Goal: Transaction & Acquisition: Purchase product/service

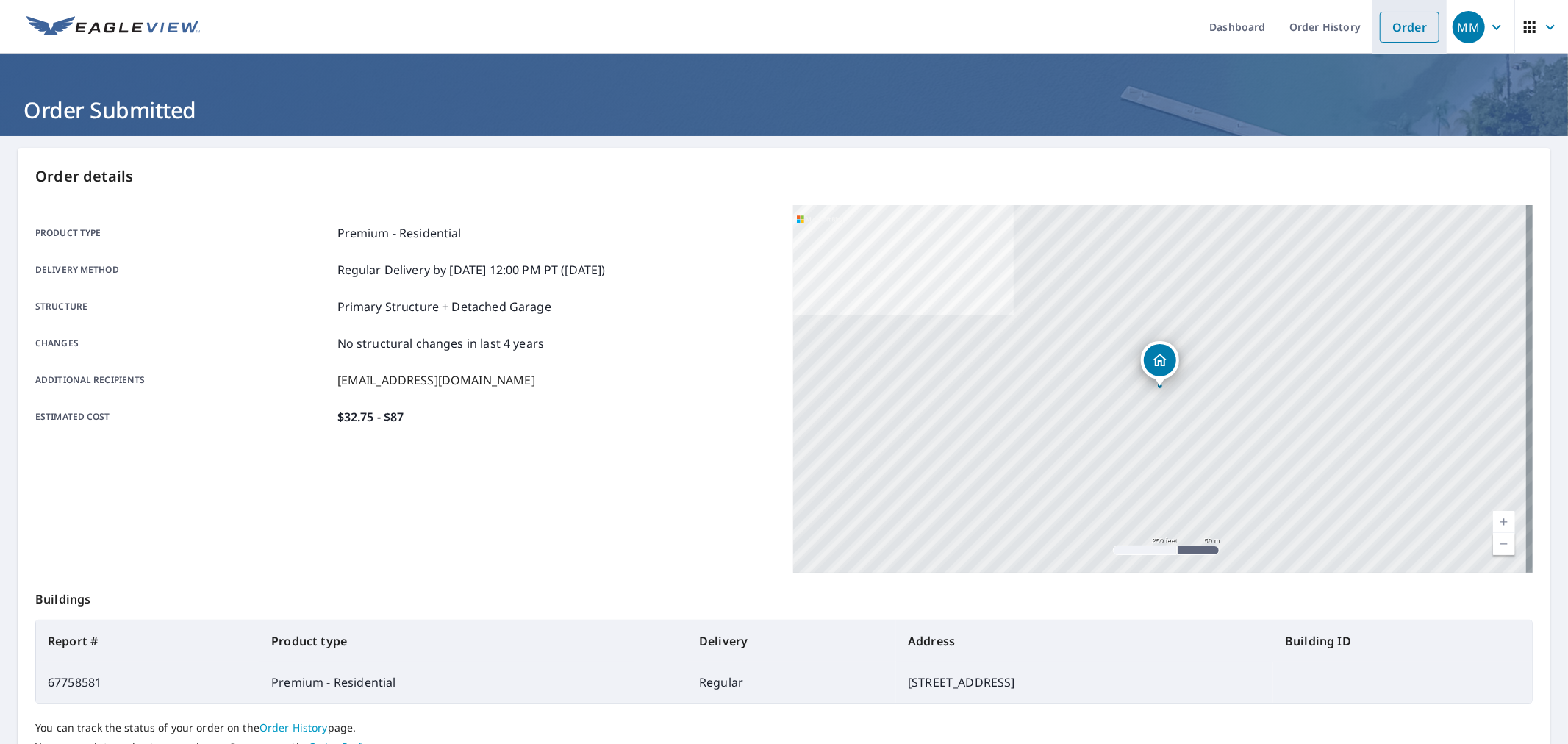
drag, startPoint x: 0, startPoint y: 0, endPoint x: 1401, endPoint y: 21, distance: 1401.6
click at [1401, 21] on link "Order" at bounding box center [1410, 27] width 60 height 31
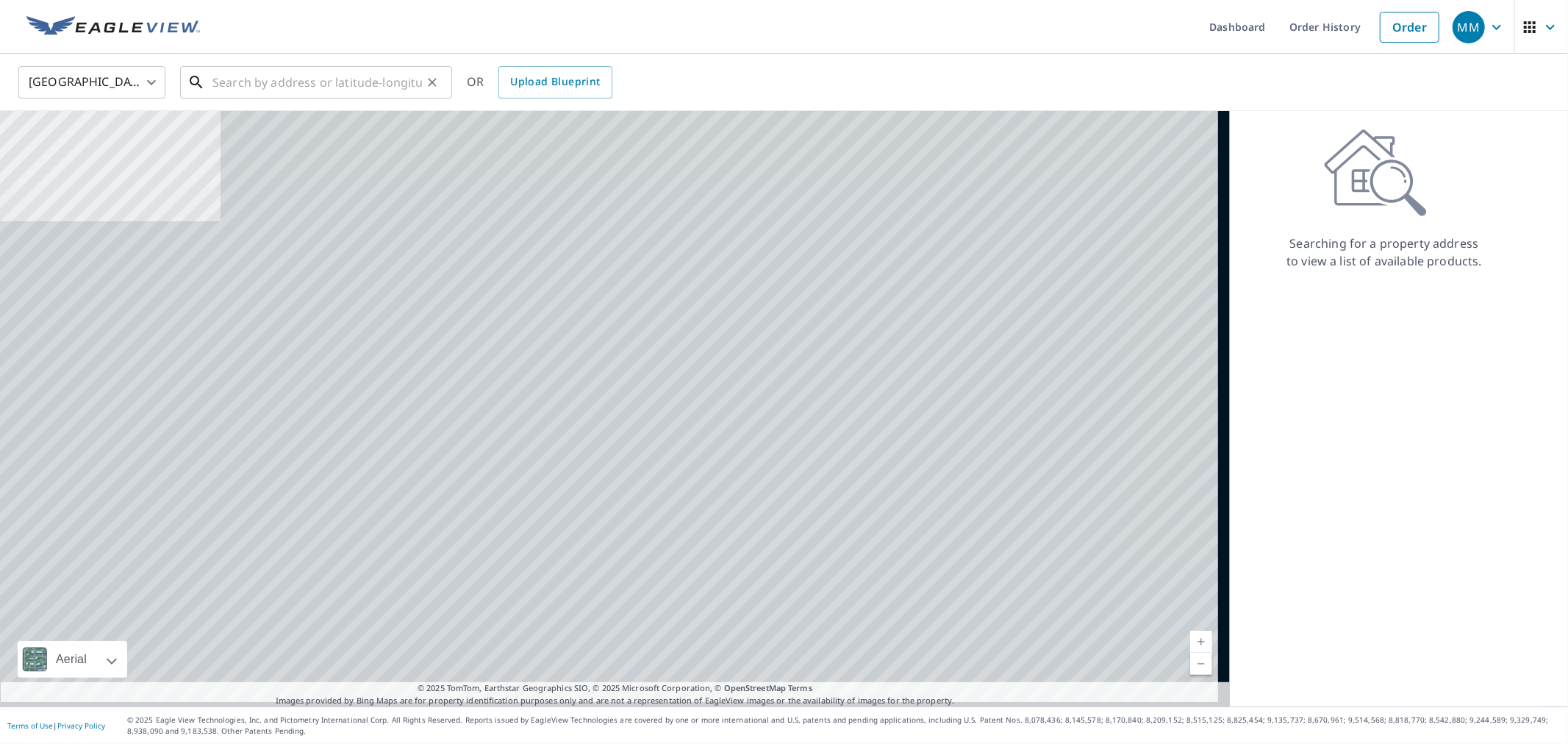
click at [414, 74] on input "text" at bounding box center [317, 82] width 210 height 41
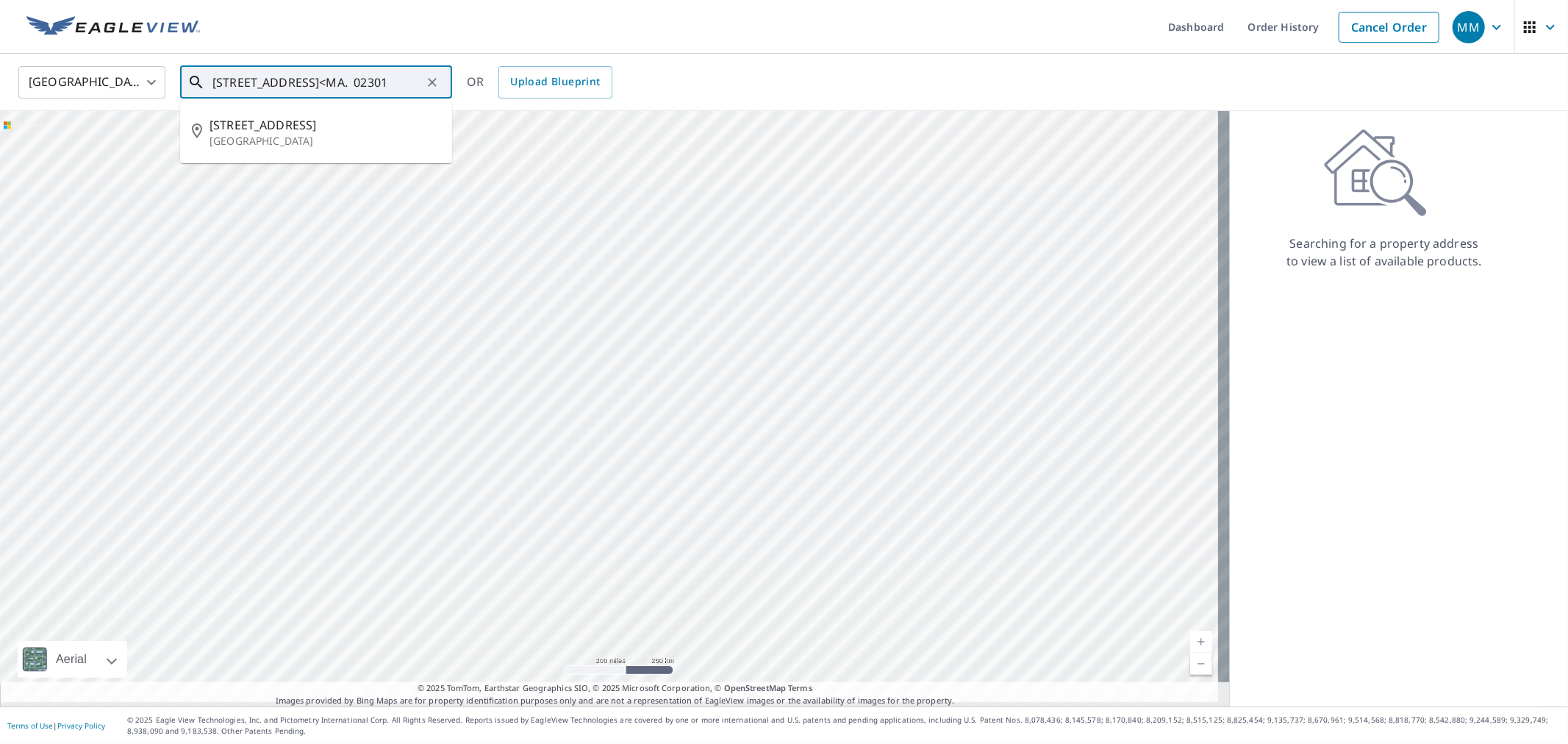
scroll to position [0, 35]
type input "[STREET_ADDRESS]<MA. 02301"
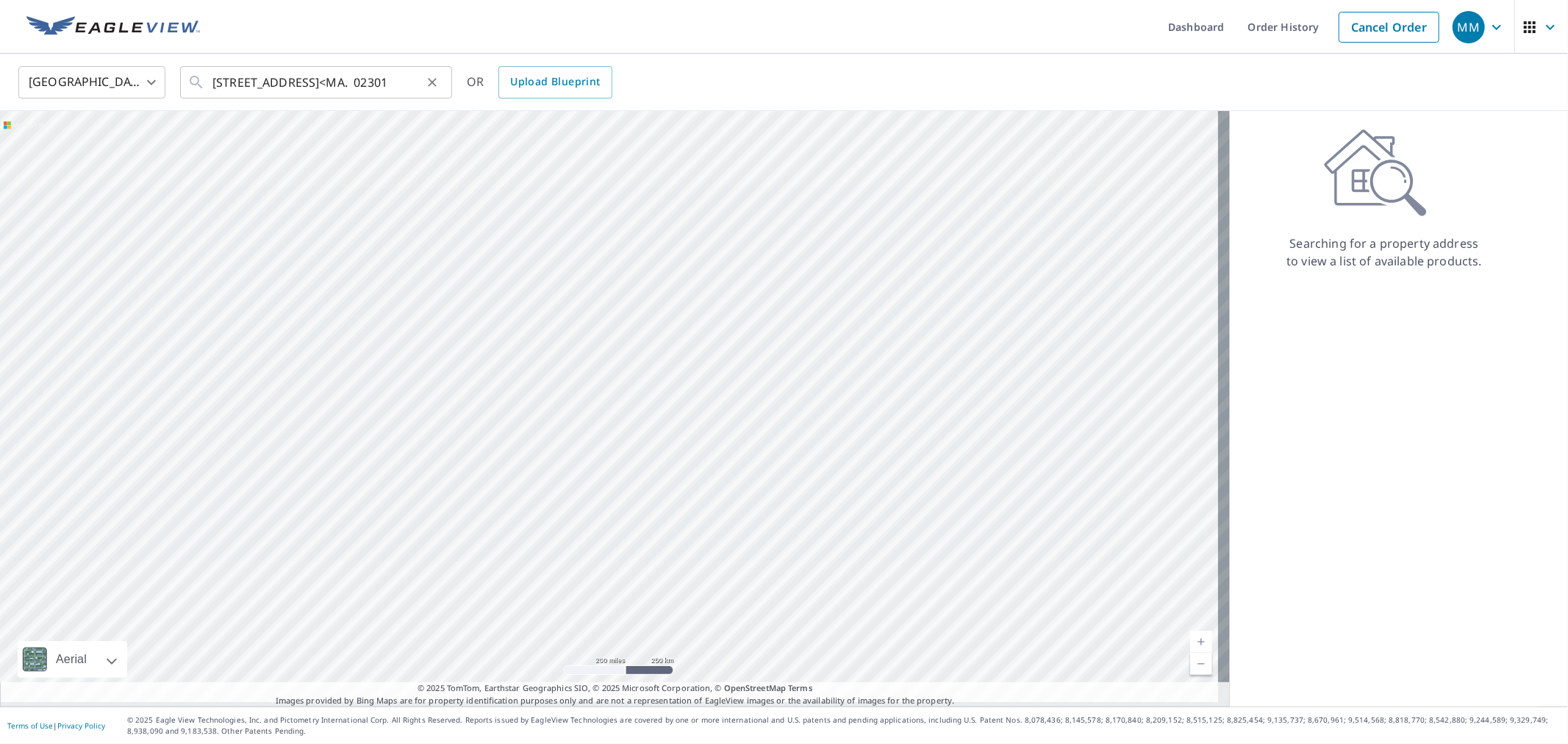
scroll to position [0, 0]
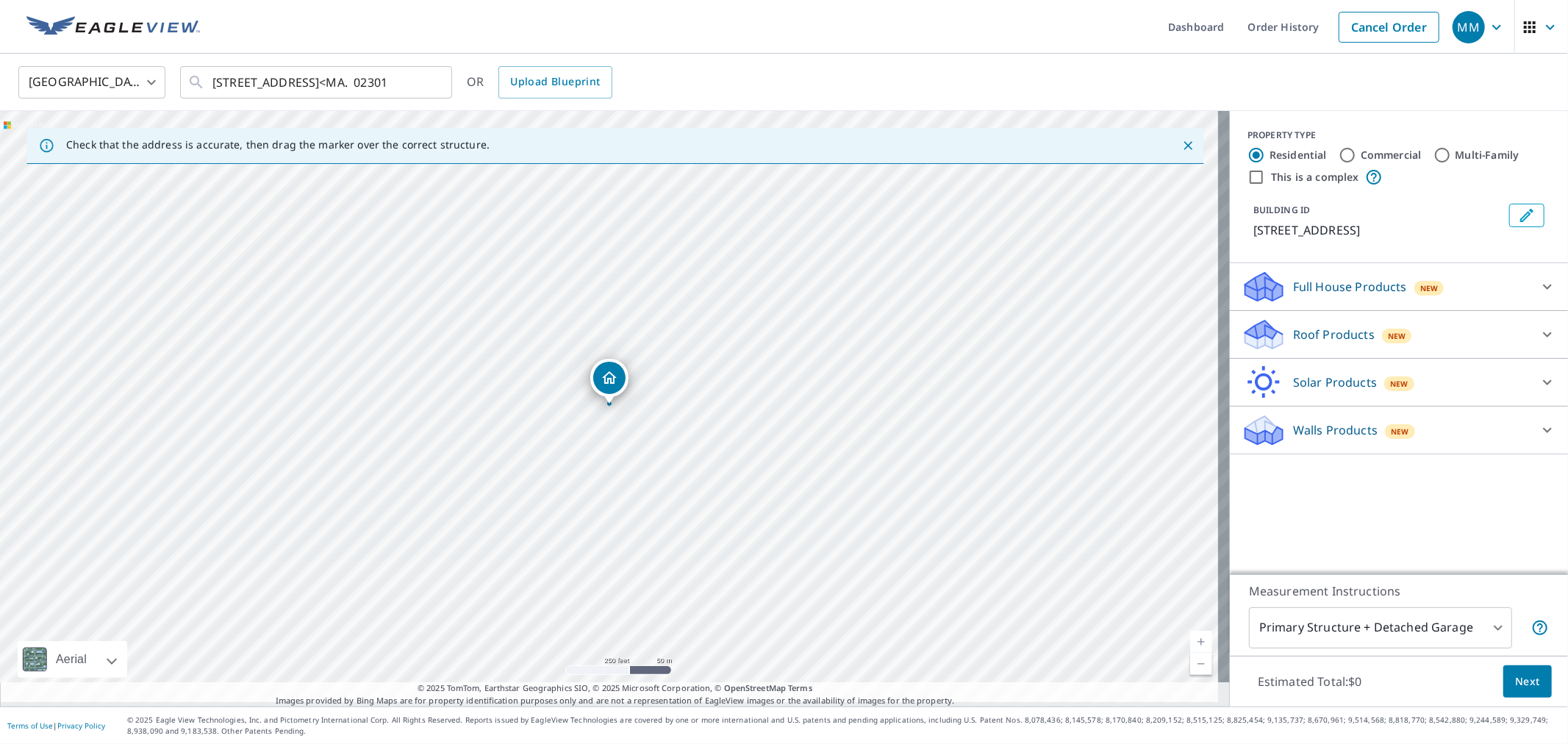
click at [1356, 335] on p "Roof Products" at bounding box center [1334, 335] width 82 height 18
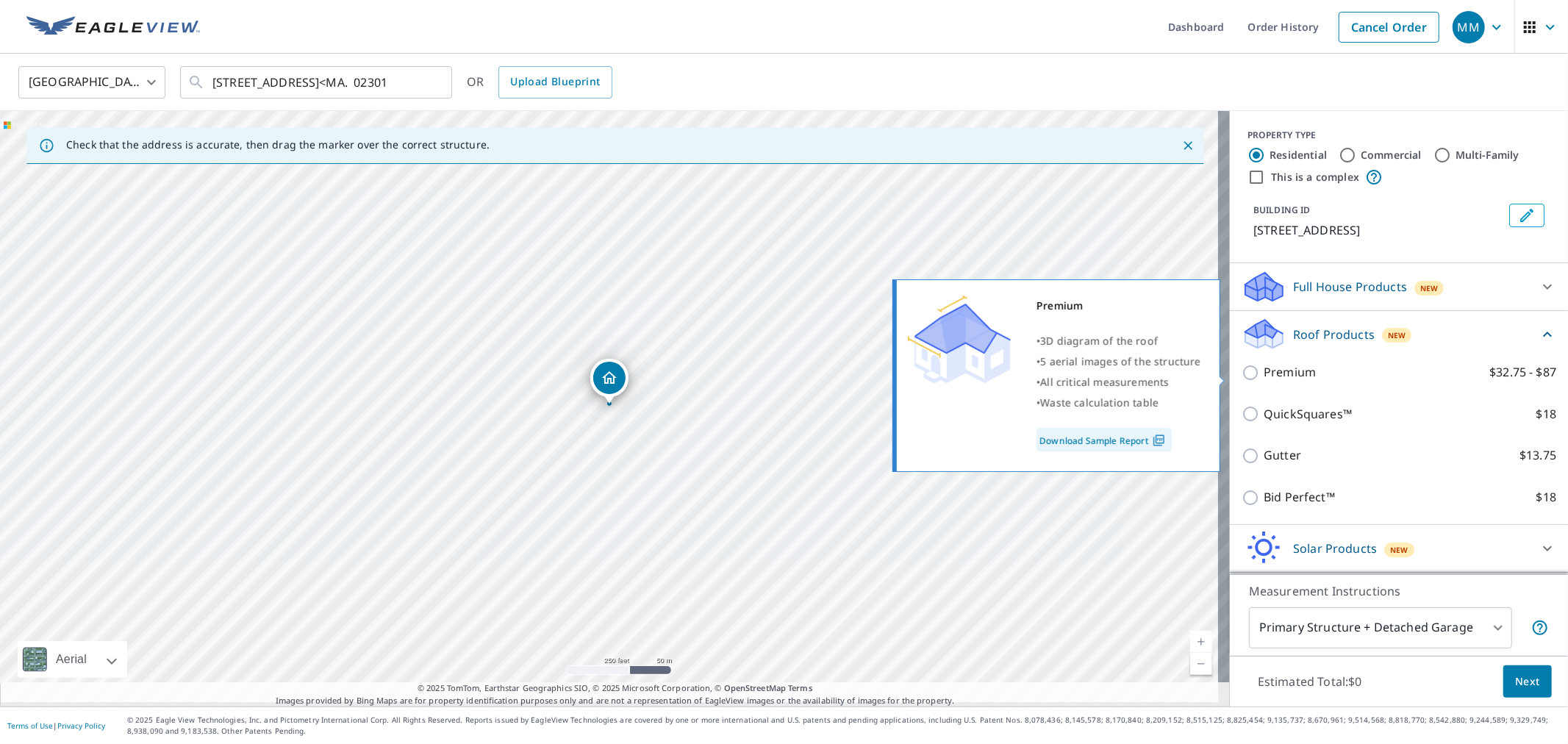
click at [1244, 375] on input "Premium $32.75 - $87" at bounding box center [1253, 373] width 22 height 18
checkbox input "true"
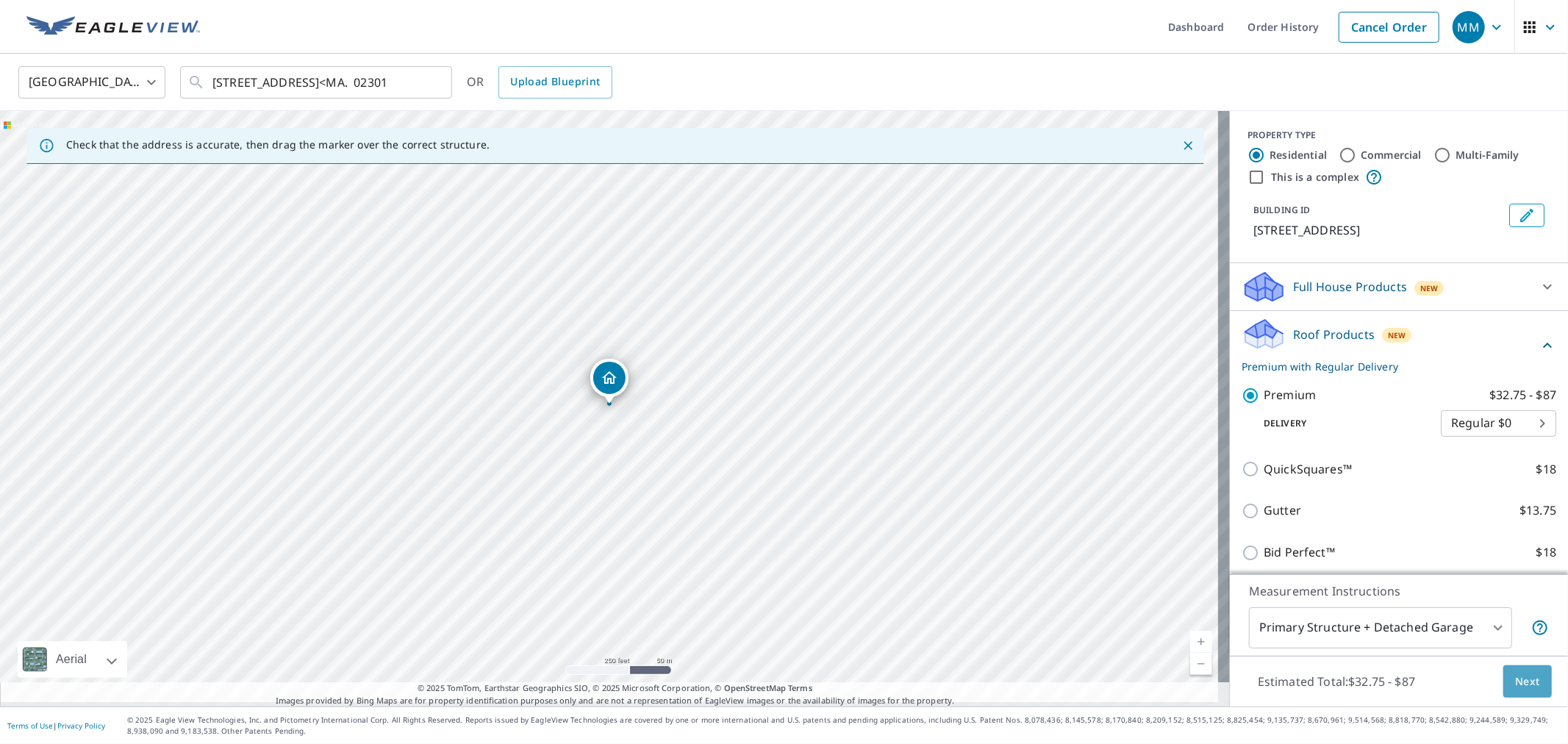
click at [1523, 678] on span "Next" at bounding box center [1527, 682] width 25 height 18
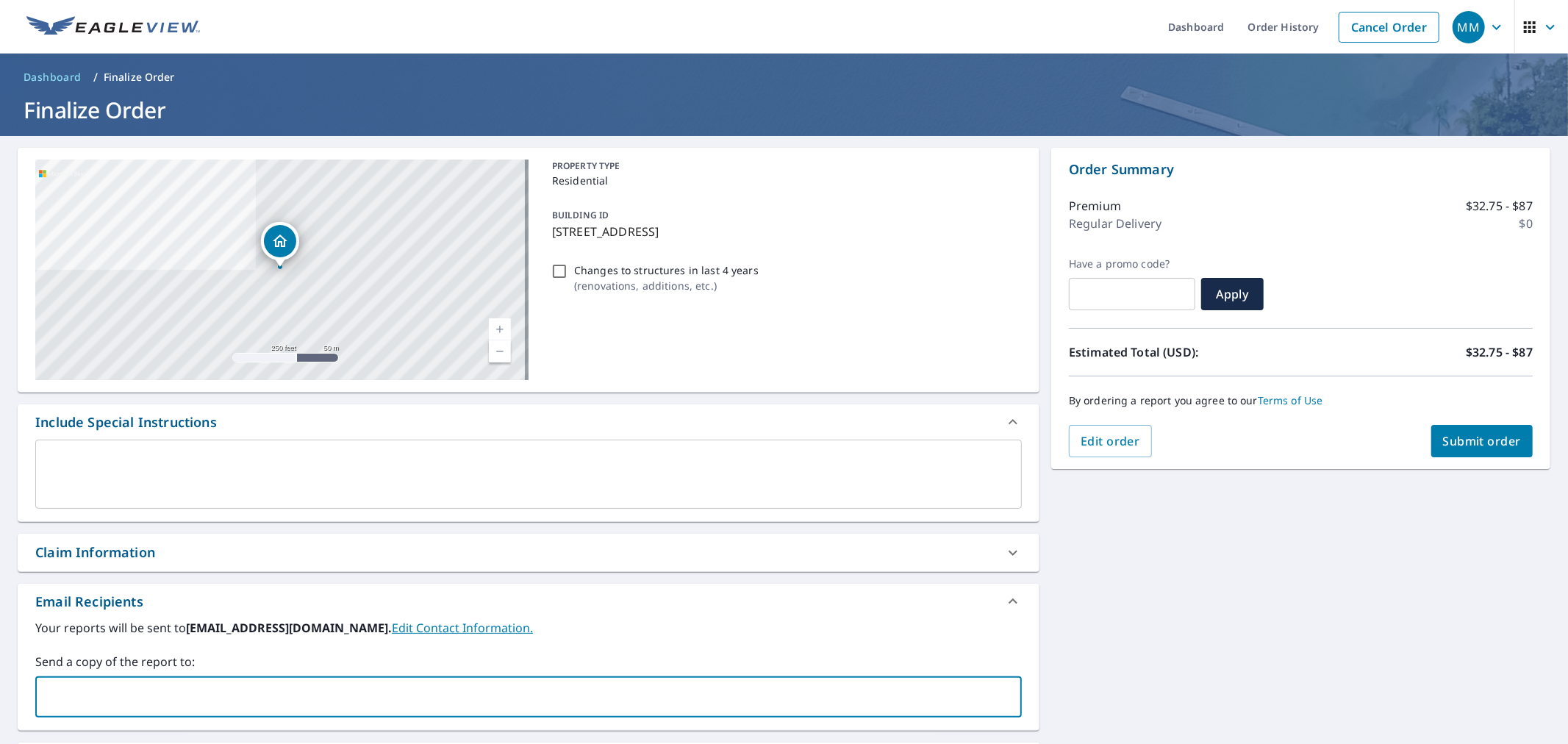
click at [103, 699] on input "text" at bounding box center [517, 697] width 951 height 28
type input "[EMAIL_ADDRESS][DOMAIN_NAME]"
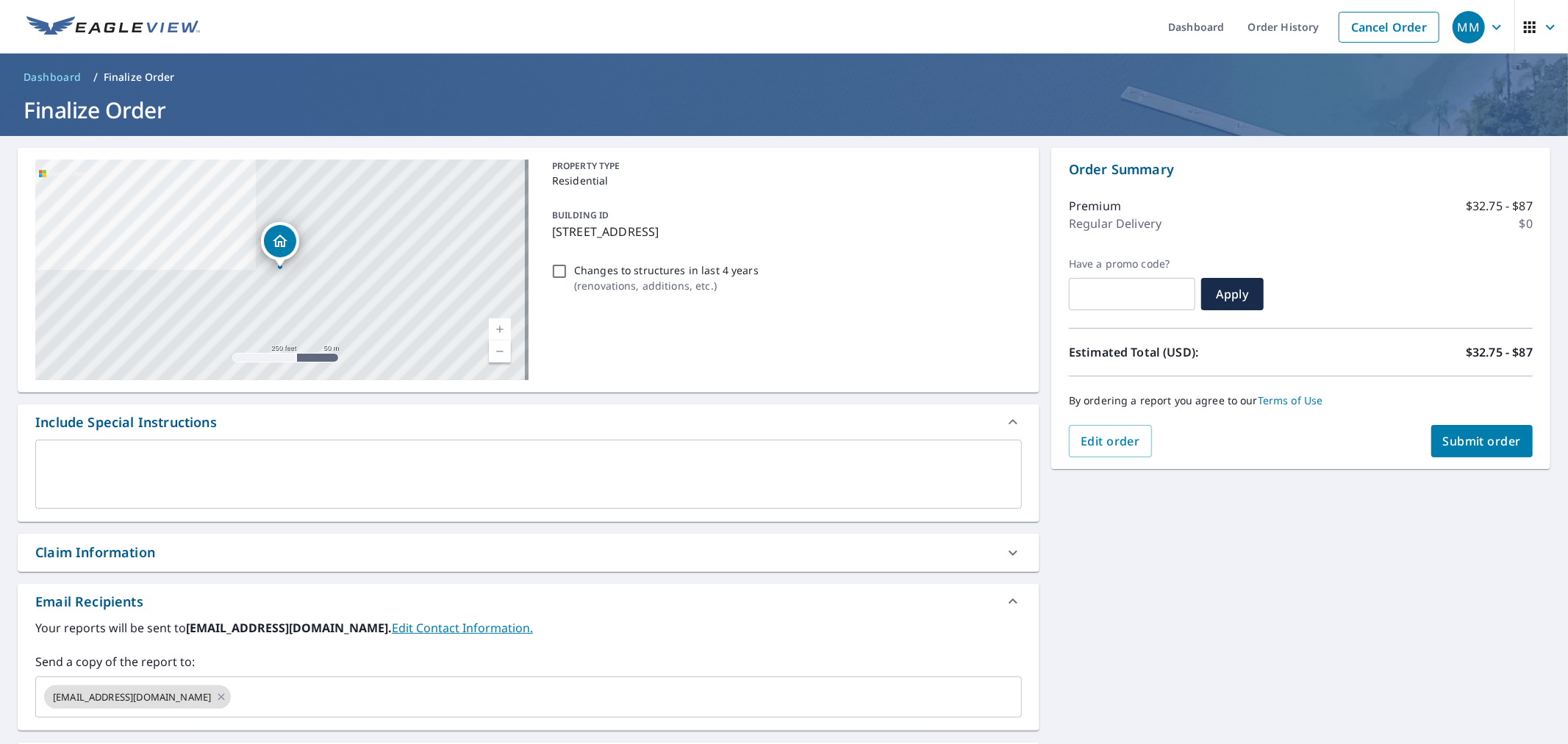
click at [1265, 540] on div "[STREET_ADDRESS] Aerial Road A standard road map Aerial A detailed look from ab…" at bounding box center [784, 512] width 1568 height 752
click at [1462, 446] on span "Submit order" at bounding box center [1482, 441] width 79 height 16
